Goal: Find specific page/section: Find specific page/section

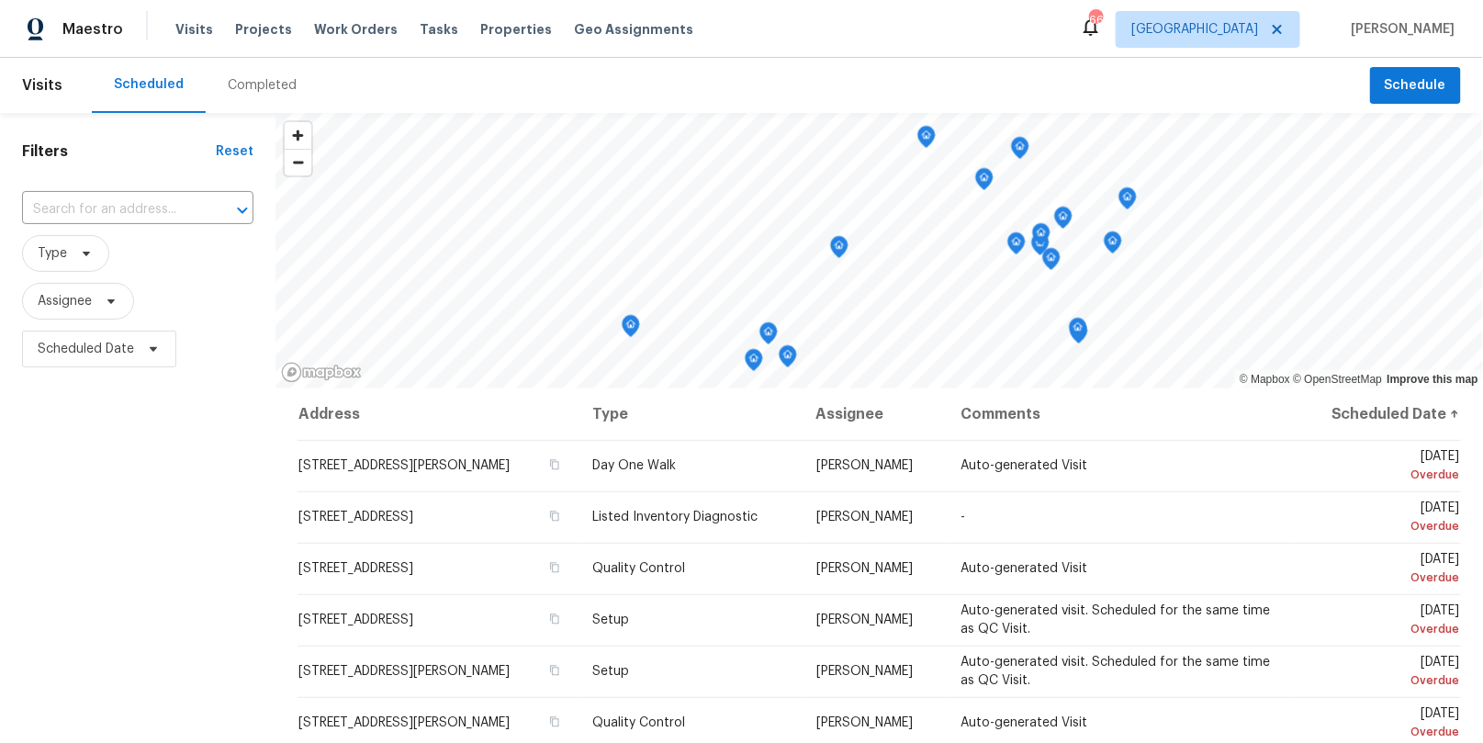
click at [260, 89] on div "Completed" at bounding box center [262, 85] width 69 height 18
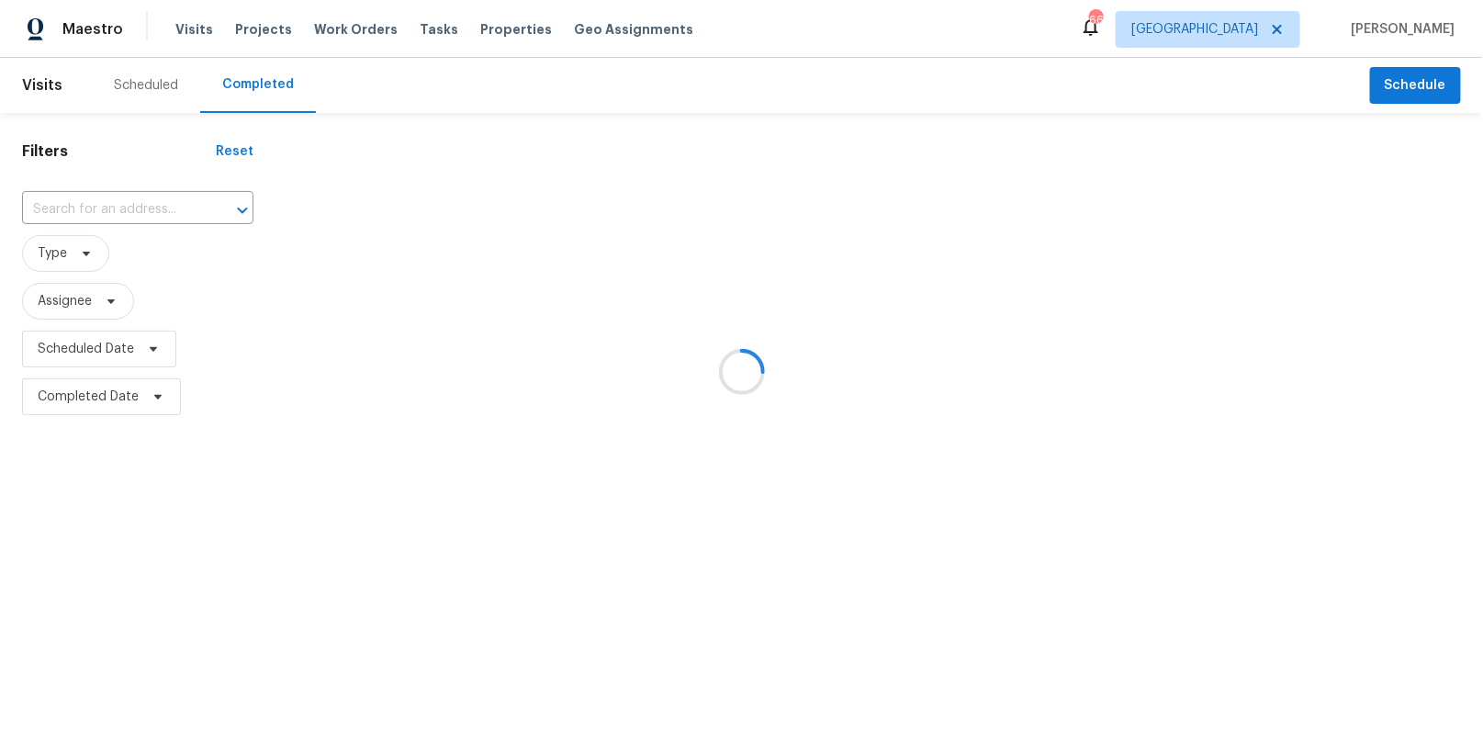
click at [1287, 34] on div at bounding box center [741, 371] width 1483 height 743
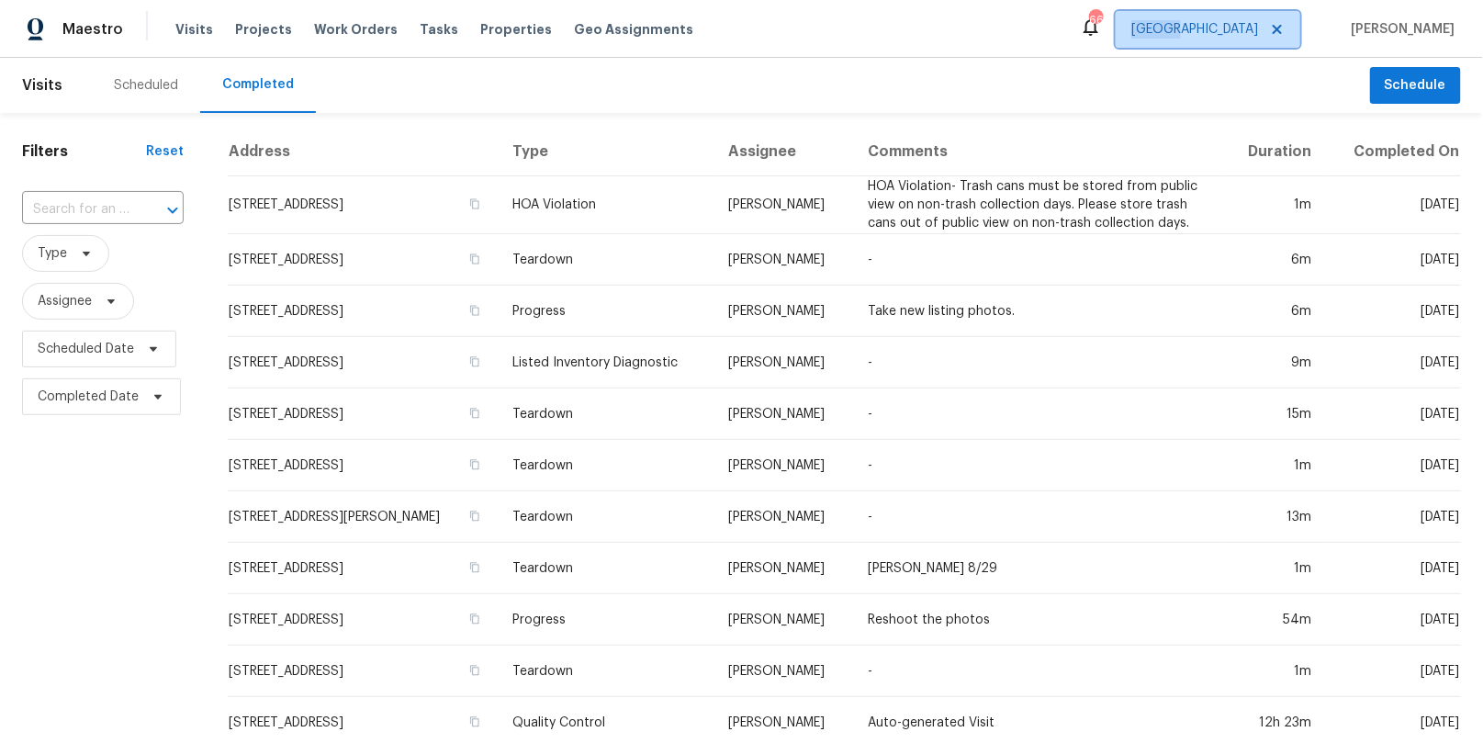
click at [1258, 34] on span "[GEOGRAPHIC_DATA]" at bounding box center [1195, 29] width 127 height 18
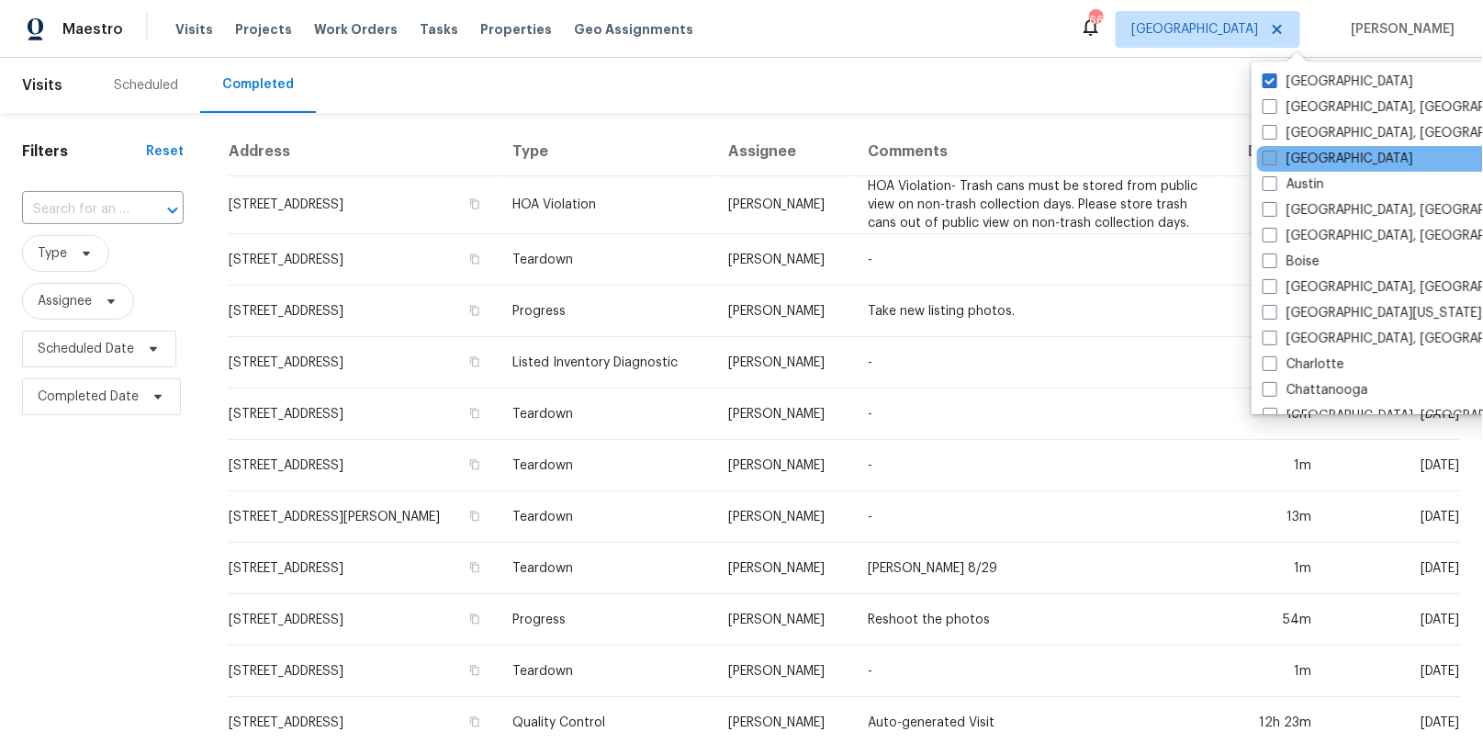
click at [1312, 159] on label "[GEOGRAPHIC_DATA]" at bounding box center [1338, 159] width 151 height 18
click at [1275, 159] on input "[GEOGRAPHIC_DATA]" at bounding box center [1269, 156] width 12 height 12
checkbox input "true"
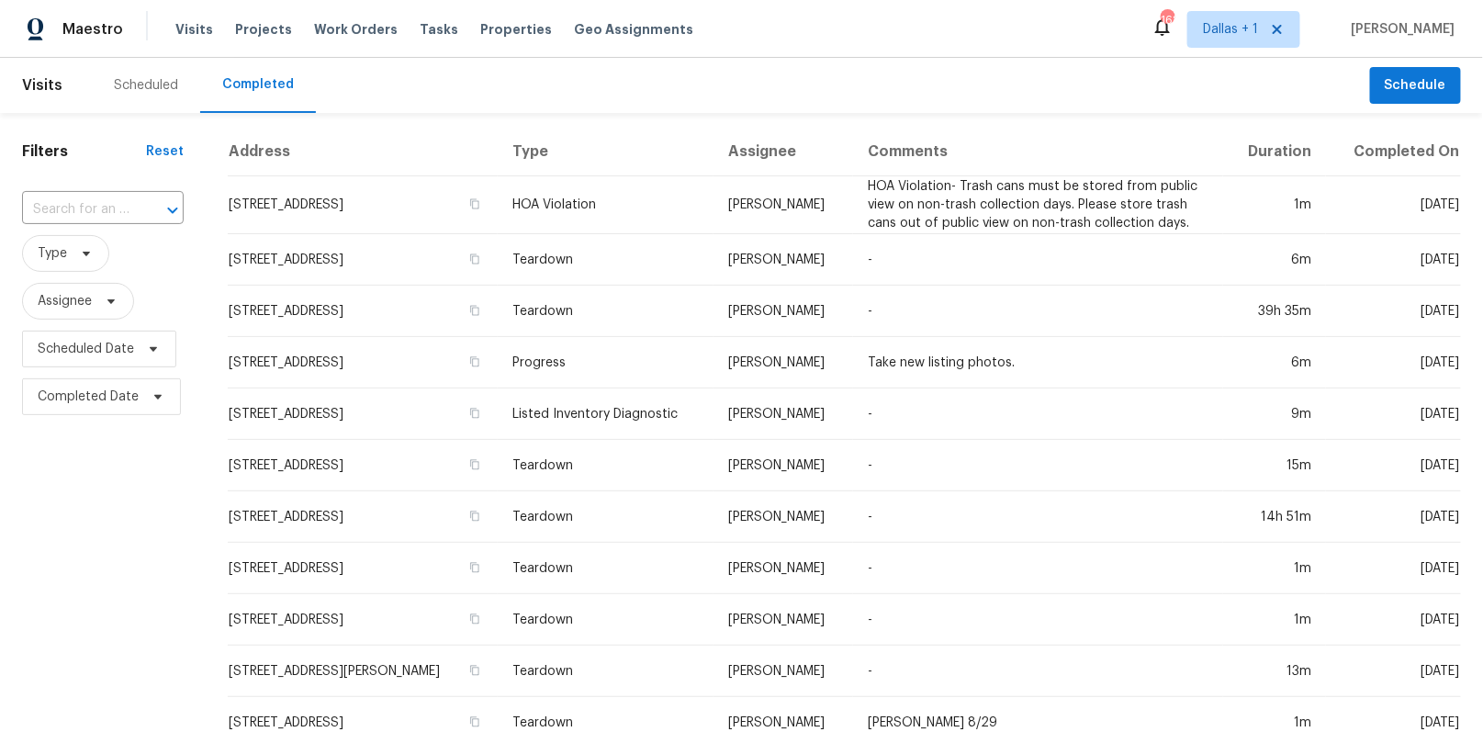
click at [151, 192] on div "​" at bounding box center [103, 209] width 162 height 39
click at [116, 201] on input "text" at bounding box center [77, 210] width 110 height 28
paste input "[STREET_ADDRESS][PERSON_NAME]"
type input "[STREET_ADDRESS][PERSON_NAME]"
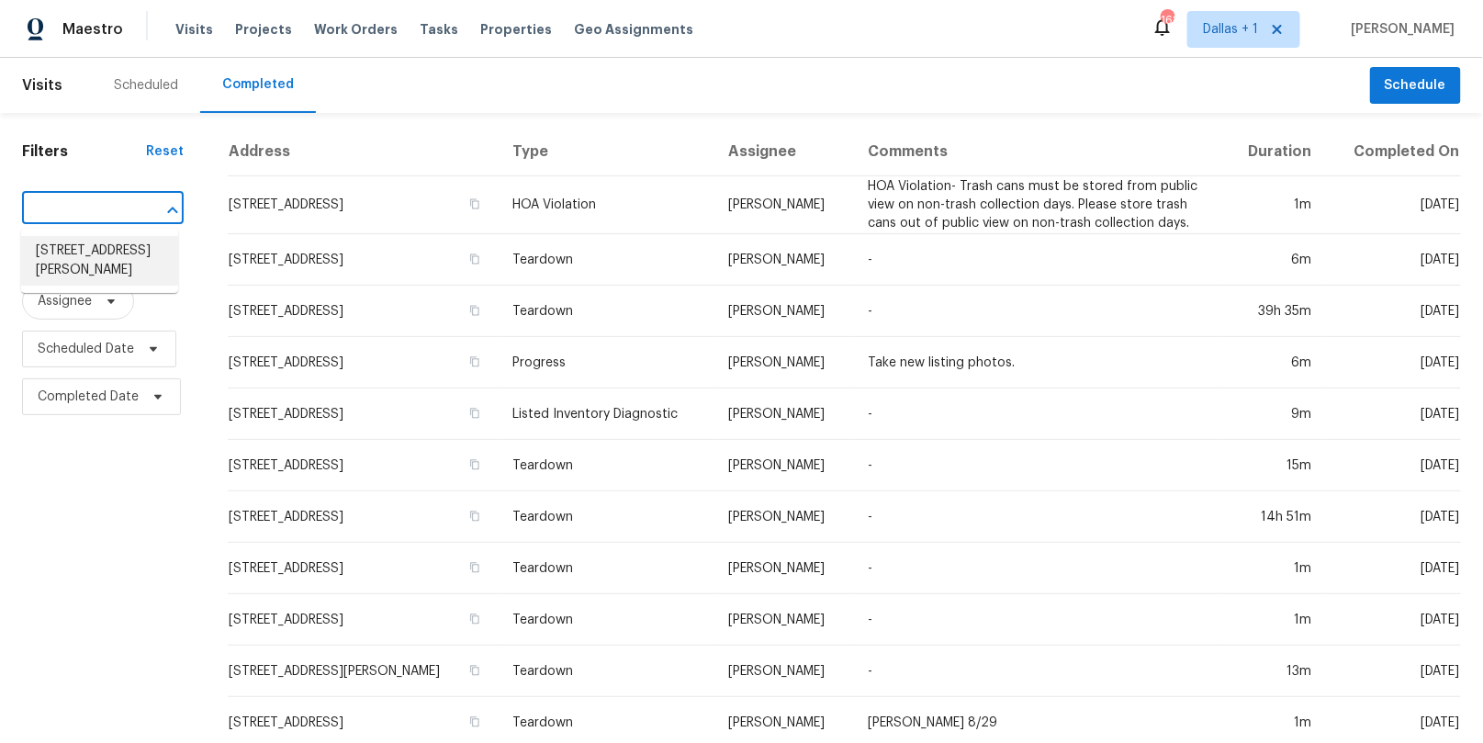
click at [98, 257] on li "[STREET_ADDRESS][PERSON_NAME]" at bounding box center [99, 261] width 157 height 50
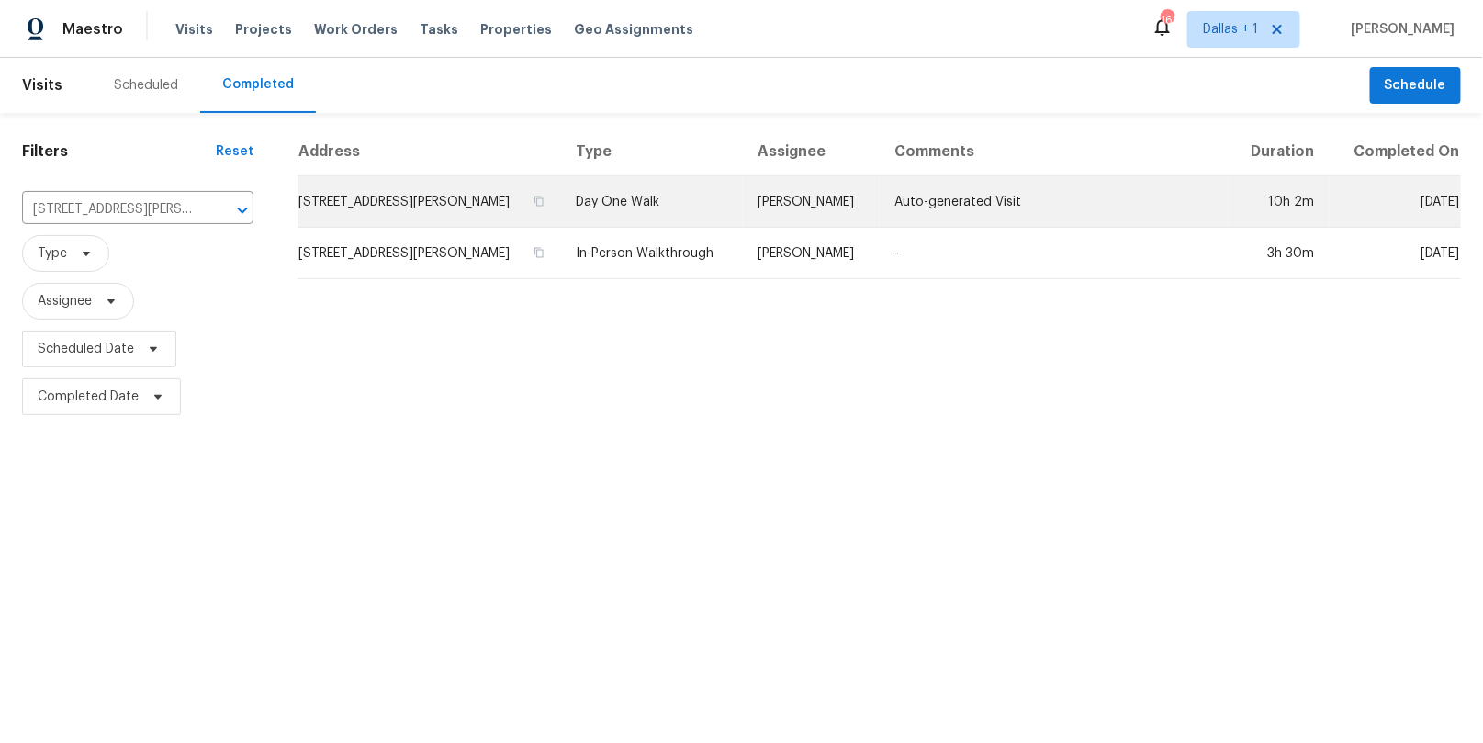
click at [633, 206] on td "Day One Walk" at bounding box center [653, 201] width 182 height 51
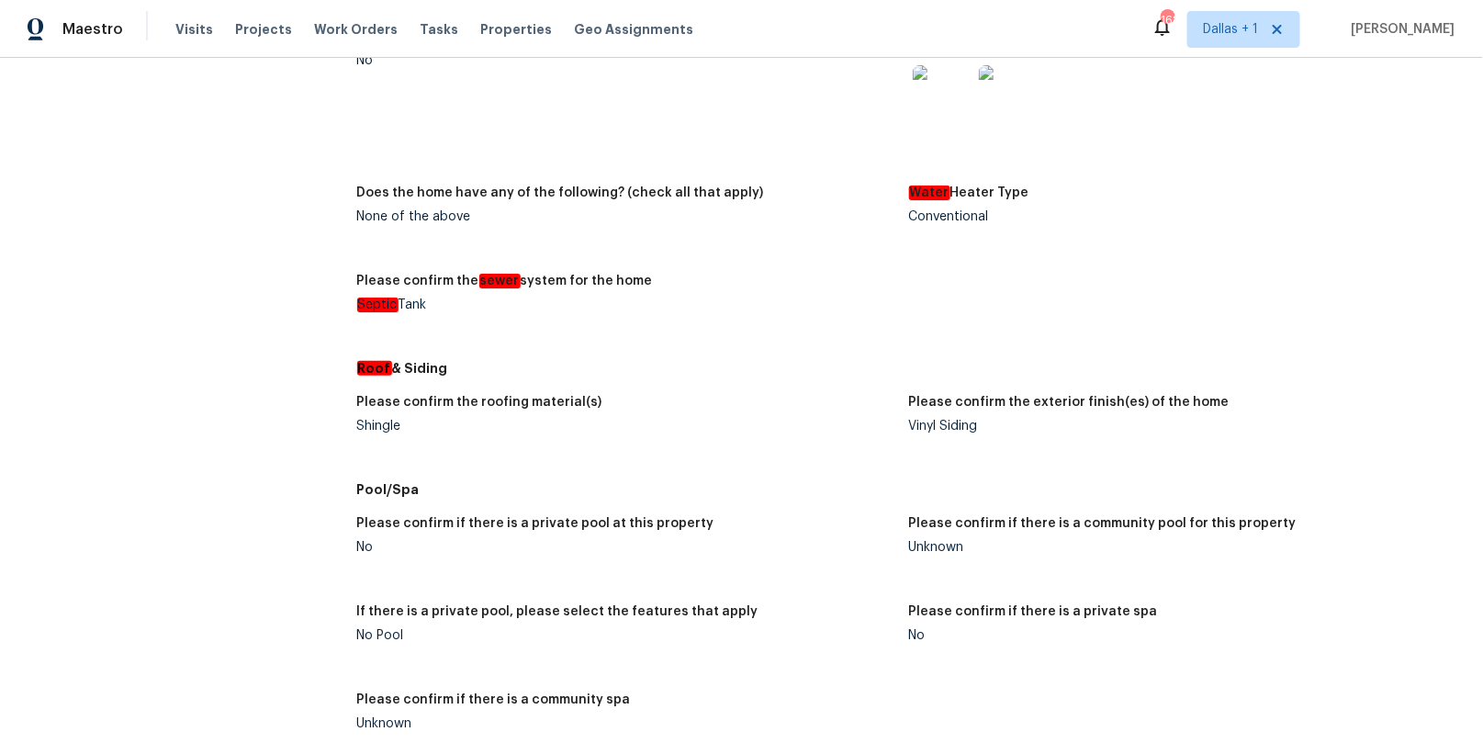
scroll to position [2720, 0]
